Goal: Information Seeking & Learning: Learn about a topic

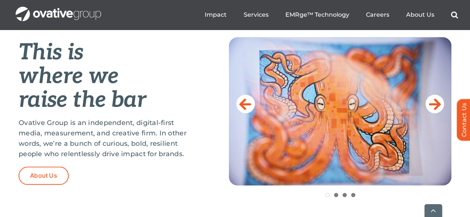
scroll to position [334, 0]
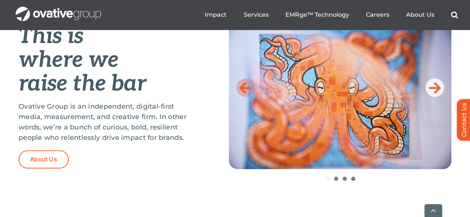
click at [244, 80] on icon at bounding box center [245, 87] width 12 height 15
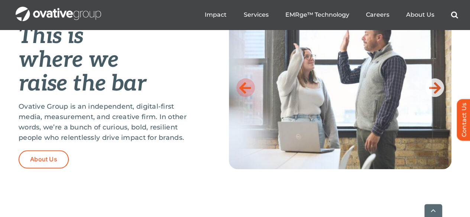
click at [244, 80] on icon at bounding box center [245, 87] width 12 height 15
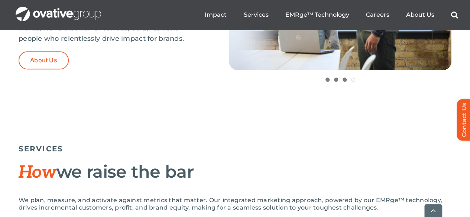
scroll to position [446, 0]
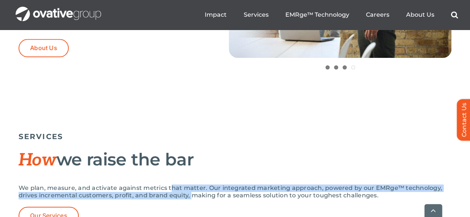
drag, startPoint x: 162, startPoint y: 151, endPoint x: 163, endPoint y: 160, distance: 9.0
click at [163, 185] on p "We plan, measure, and activate against metrics that matter. Our integrated mark…" at bounding box center [235, 192] width 433 height 15
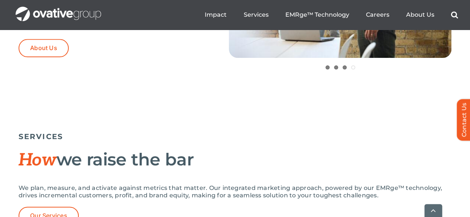
drag, startPoint x: 364, startPoint y: 150, endPoint x: 428, endPoint y: 150, distance: 64.6
click at [428, 185] on p "We plan, measure, and activate against metrics that matter. Our integrated mark…" at bounding box center [235, 192] width 433 height 15
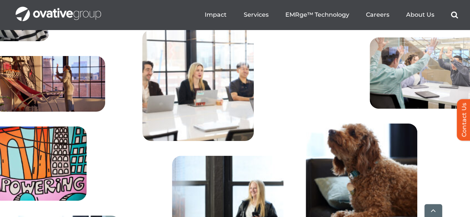
scroll to position [2819, 0]
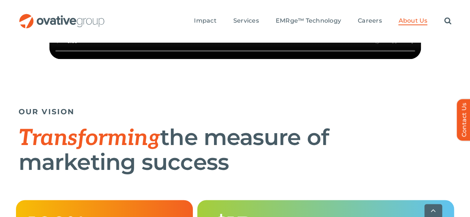
scroll to position [371, 0]
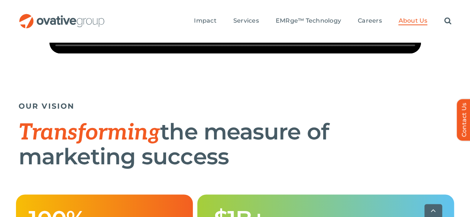
drag, startPoint x: 153, startPoint y: 133, endPoint x: 157, endPoint y: 148, distance: 14.9
click at [157, 148] on h1 "Transforming the measure of marketing success" at bounding box center [235, 144] width 433 height 49
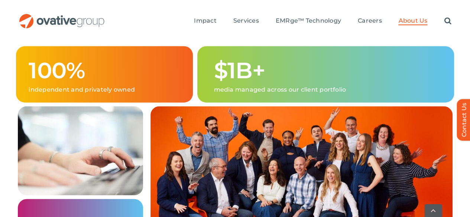
scroll to position [594, 0]
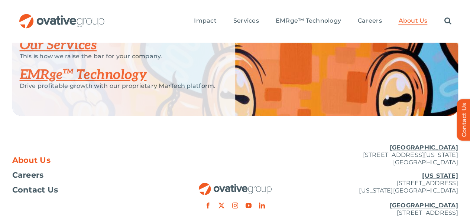
scroll to position [1619, 0]
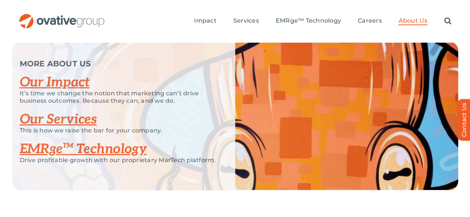
click at [57, 141] on link "EMRge™ Technology" at bounding box center [83, 149] width 127 height 16
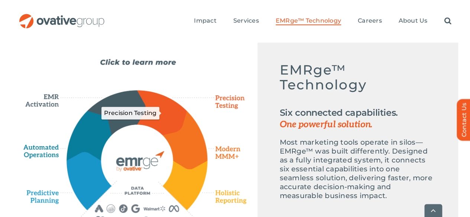
scroll to position [371, 0]
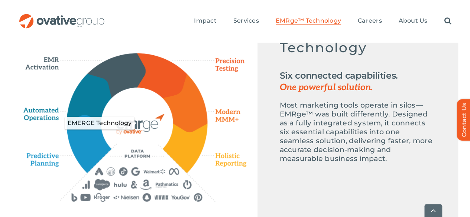
click at [161, 139] on icon "EMERGE Technology" at bounding box center [137, 123] width 72 height 72
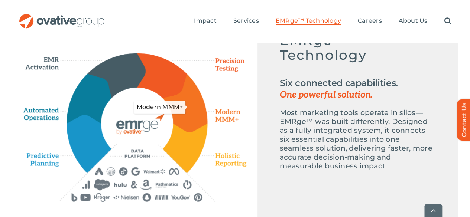
click at [175, 99] on icon "Modern MMM+" at bounding box center [185, 103] width 45 height 58
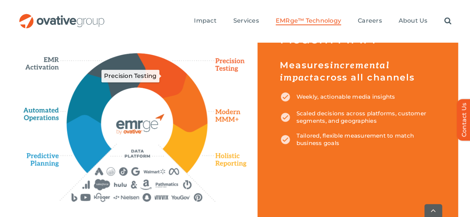
click at [164, 89] on icon "Precision Testing" at bounding box center [162, 75] width 50 height 45
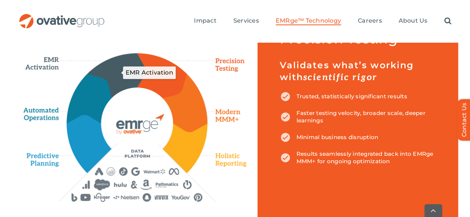
click at [120, 78] on icon "EMR Activation" at bounding box center [116, 75] width 58 height 44
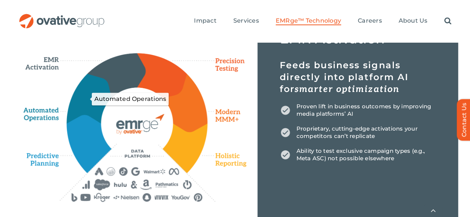
click at [95, 89] on icon "Automated Operations" at bounding box center [89, 99] width 45 height 50
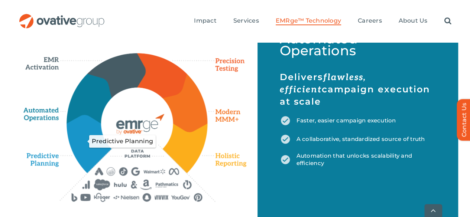
click at [93, 131] on icon "Predictive Planning" at bounding box center [89, 143] width 44 height 57
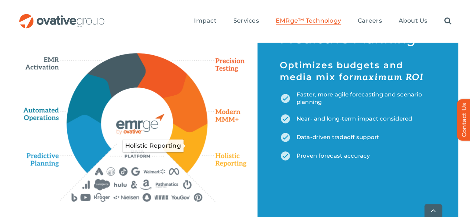
click at [196, 149] on icon "Holistic Reporting" at bounding box center [185, 148] width 45 height 49
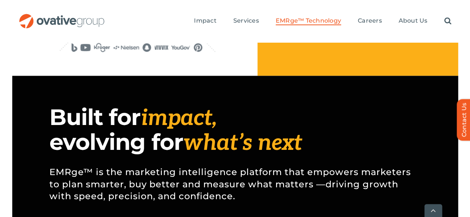
scroll to position [557, 0]
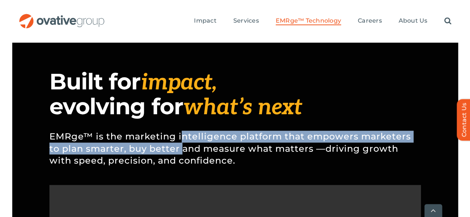
drag, startPoint x: 183, startPoint y: 145, endPoint x: 181, endPoint y: 141, distance: 5.2
click at [181, 141] on p "EMRge™ is the marketing intelligence platform that empowers marketers to plan s…" at bounding box center [234, 149] width 371 height 58
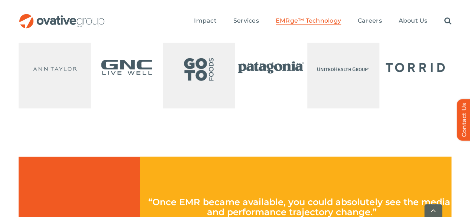
scroll to position [1856, 0]
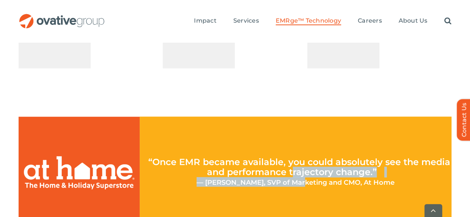
drag, startPoint x: 296, startPoint y: 112, endPoint x: 300, endPoint y: 124, distance: 12.9
click at [300, 124] on div "“Once EMR became available, you could absolutely see the media and performance …" at bounding box center [295, 172] width 311 height 111
click at [300, 179] on span "— Susan Rodgers, SVP of Marketing and CMO, At Home" at bounding box center [295, 183] width 198 height 8
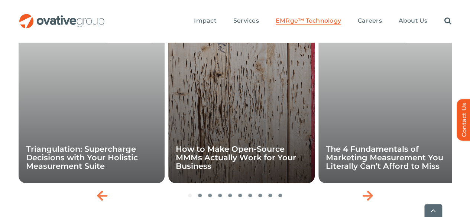
scroll to position [2612, 0]
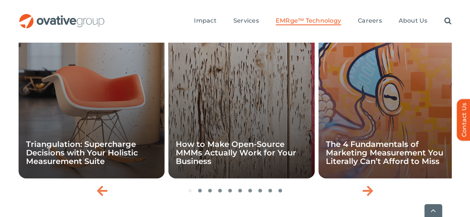
drag, startPoint x: 394, startPoint y: 164, endPoint x: 395, endPoint y: 159, distance: 6.1
click at [427, 206] on link "Go to Top" at bounding box center [433, 210] width 18 height 13
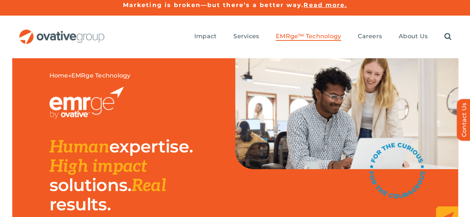
scroll to position [0, 0]
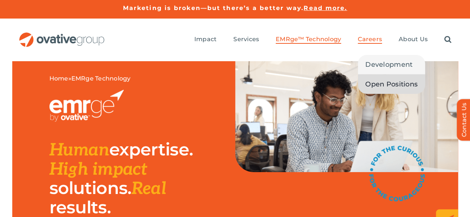
click at [376, 79] on span "Open Positions" at bounding box center [391, 84] width 52 height 10
